Goal: Find specific page/section

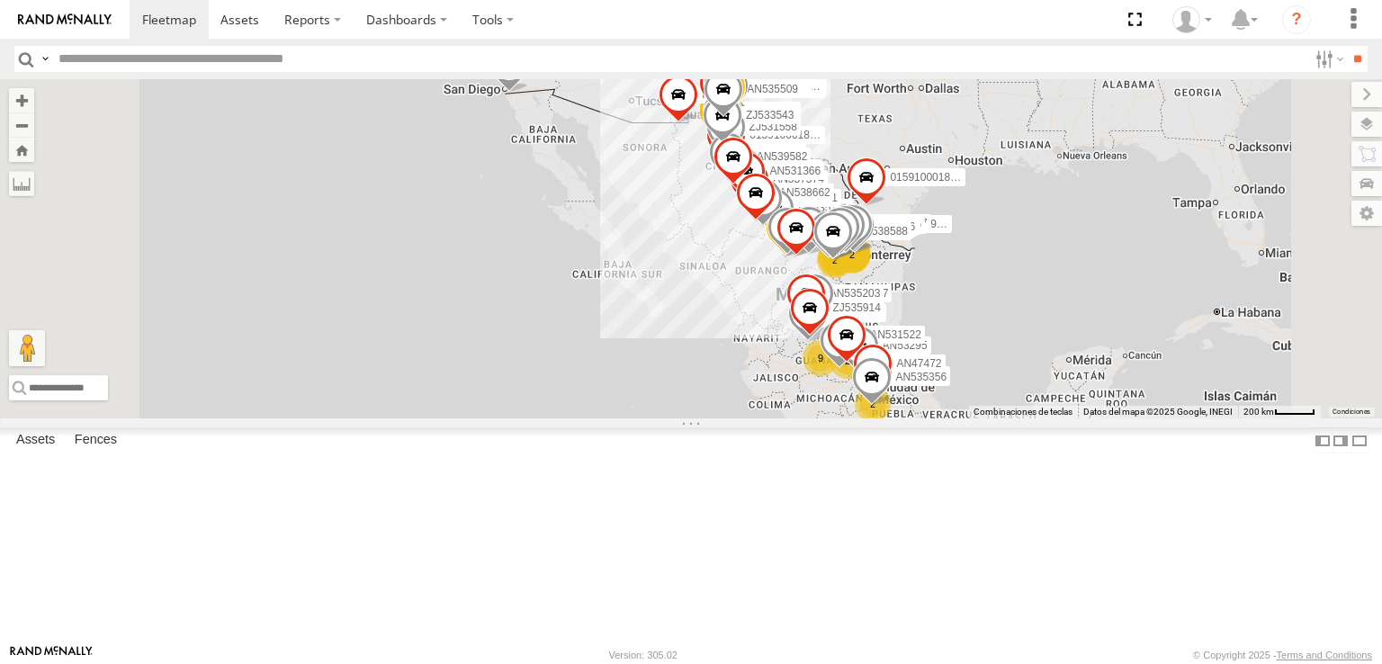
click at [174, 56] on input "text" at bounding box center [679, 59] width 1256 height 26
type input "********"
click at [1347, 46] on input "**" at bounding box center [1357, 59] width 21 height 26
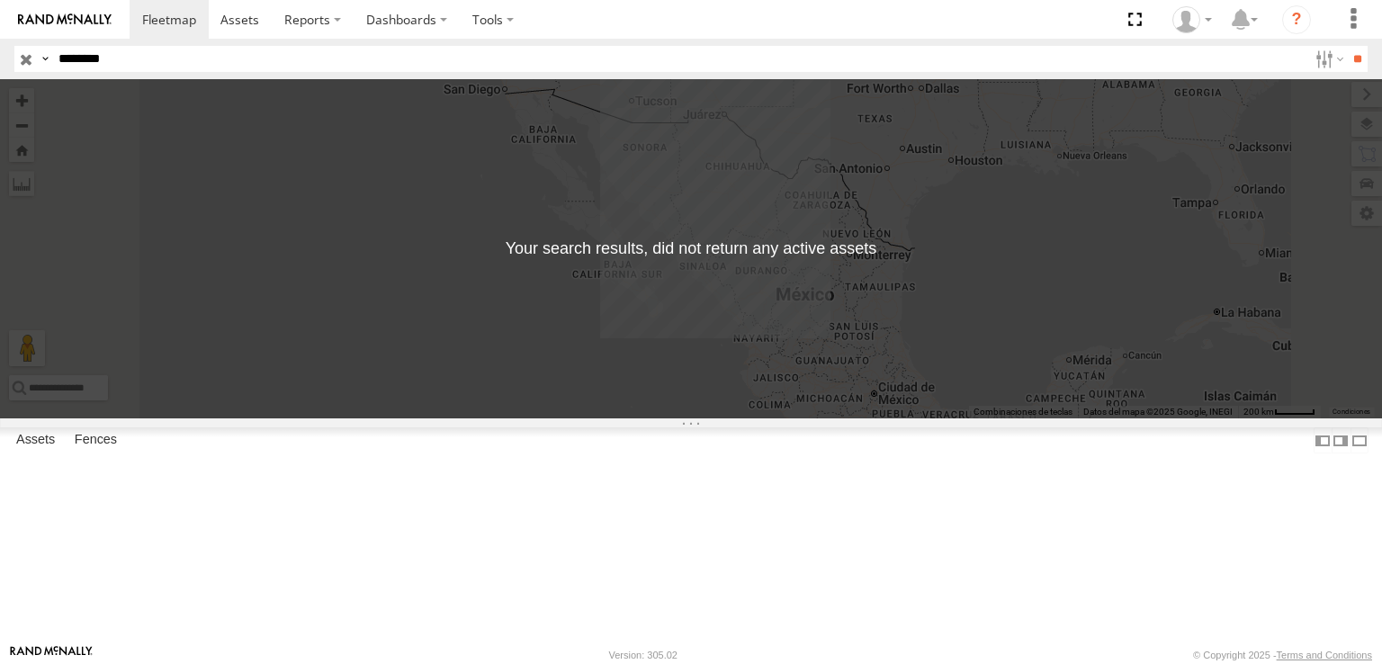
click at [29, 53] on input "button" at bounding box center [25, 59] width 23 height 26
